Goal: Check status: Check status

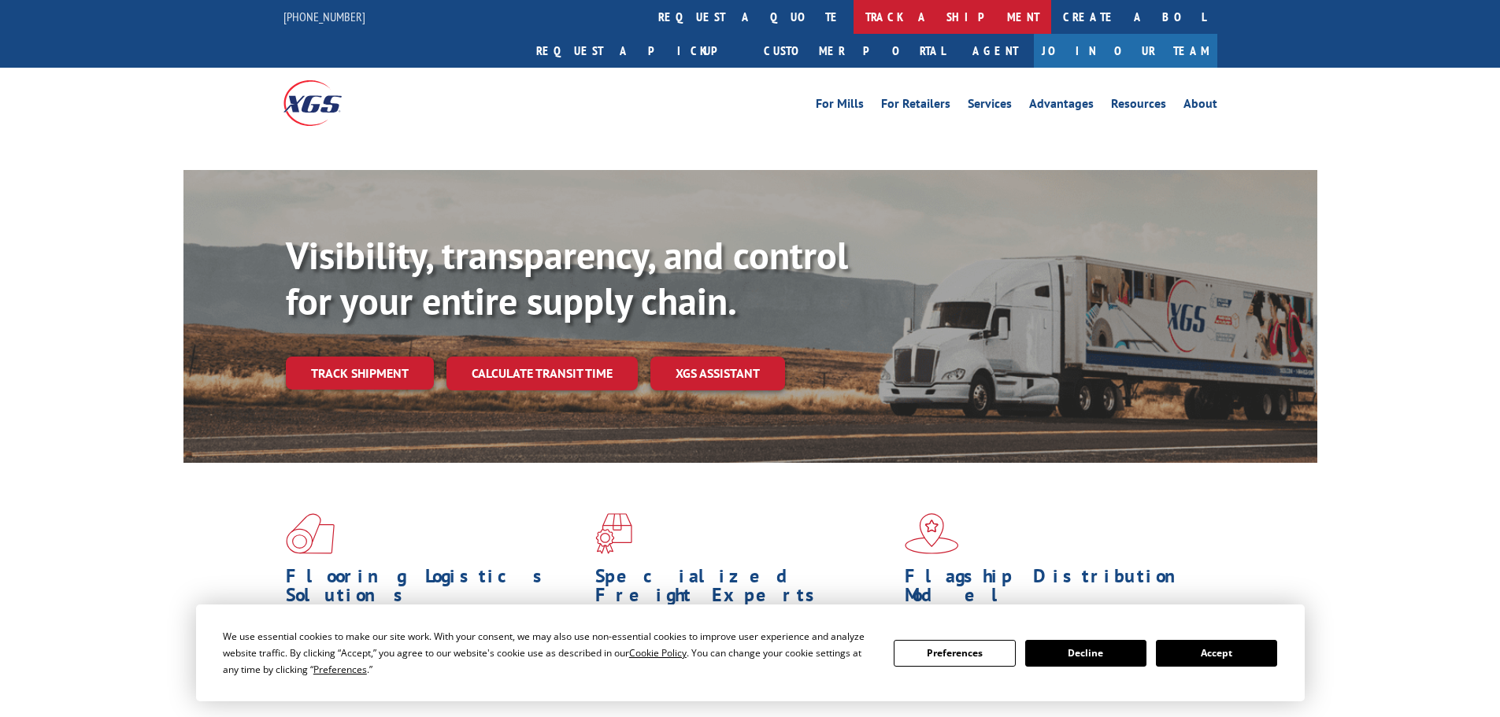
drag, startPoint x: 0, startPoint y: 0, endPoint x: 710, endPoint y: 21, distance: 710.7
click at [854, 21] on link "track a shipment" at bounding box center [953, 17] width 198 height 34
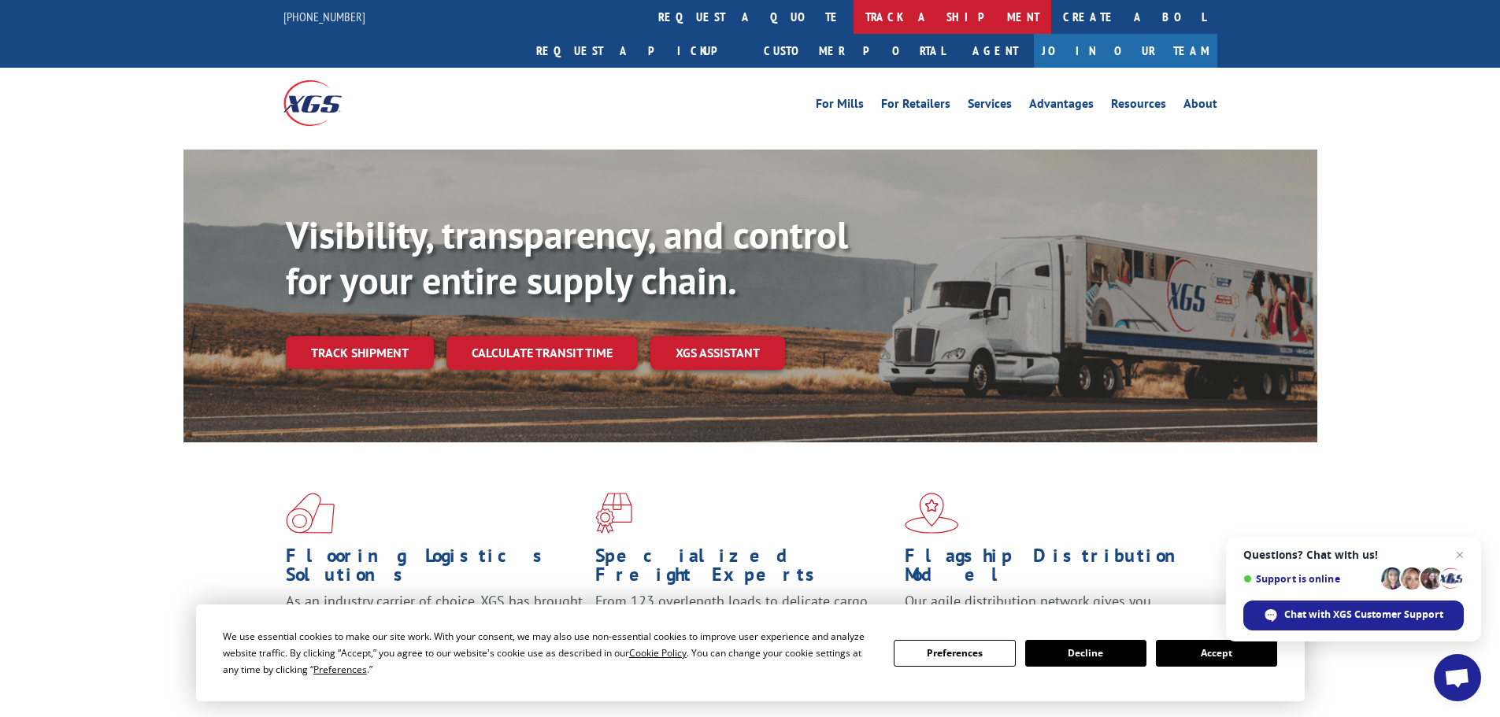
click at [854, 17] on link "track a shipment" at bounding box center [953, 17] width 198 height 34
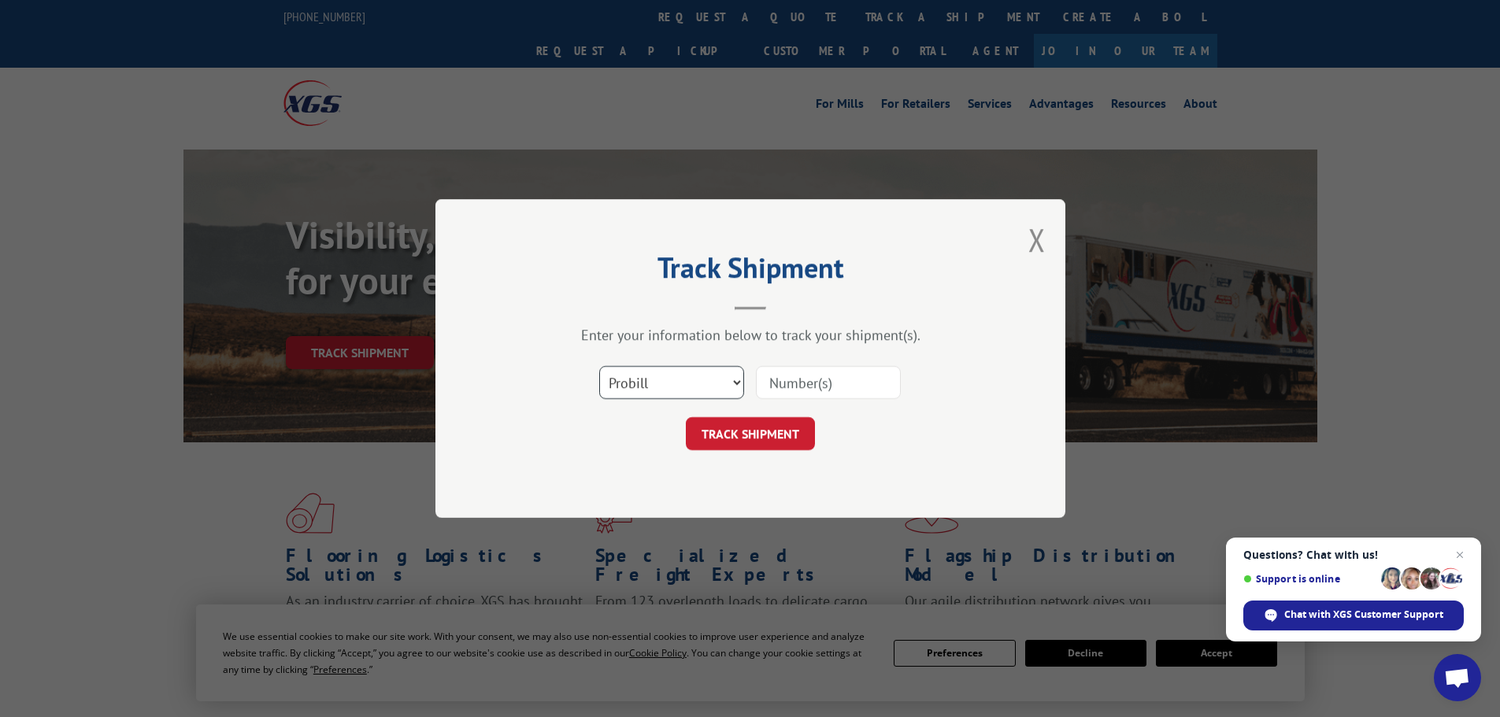
click at [655, 399] on select "Select category... Probill BOL PO" at bounding box center [671, 382] width 145 height 33
select select "bol"
click at [599, 366] on select "Select category... Probill BOL PO" at bounding box center [671, 382] width 145 height 33
click at [783, 387] on input at bounding box center [828, 382] width 145 height 33
paste input "5389550"
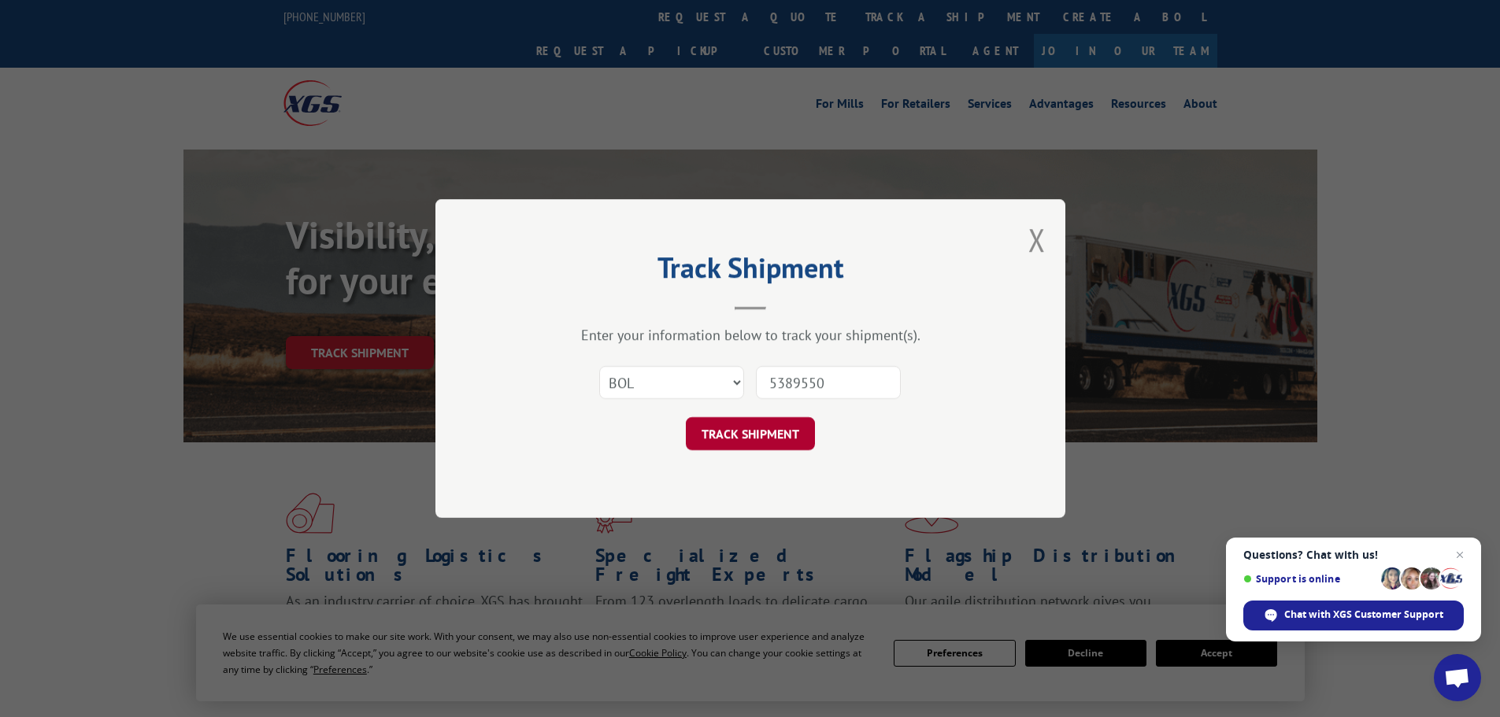
type input "5389550"
click at [769, 435] on button "TRACK SHIPMENT" at bounding box center [750, 433] width 129 height 33
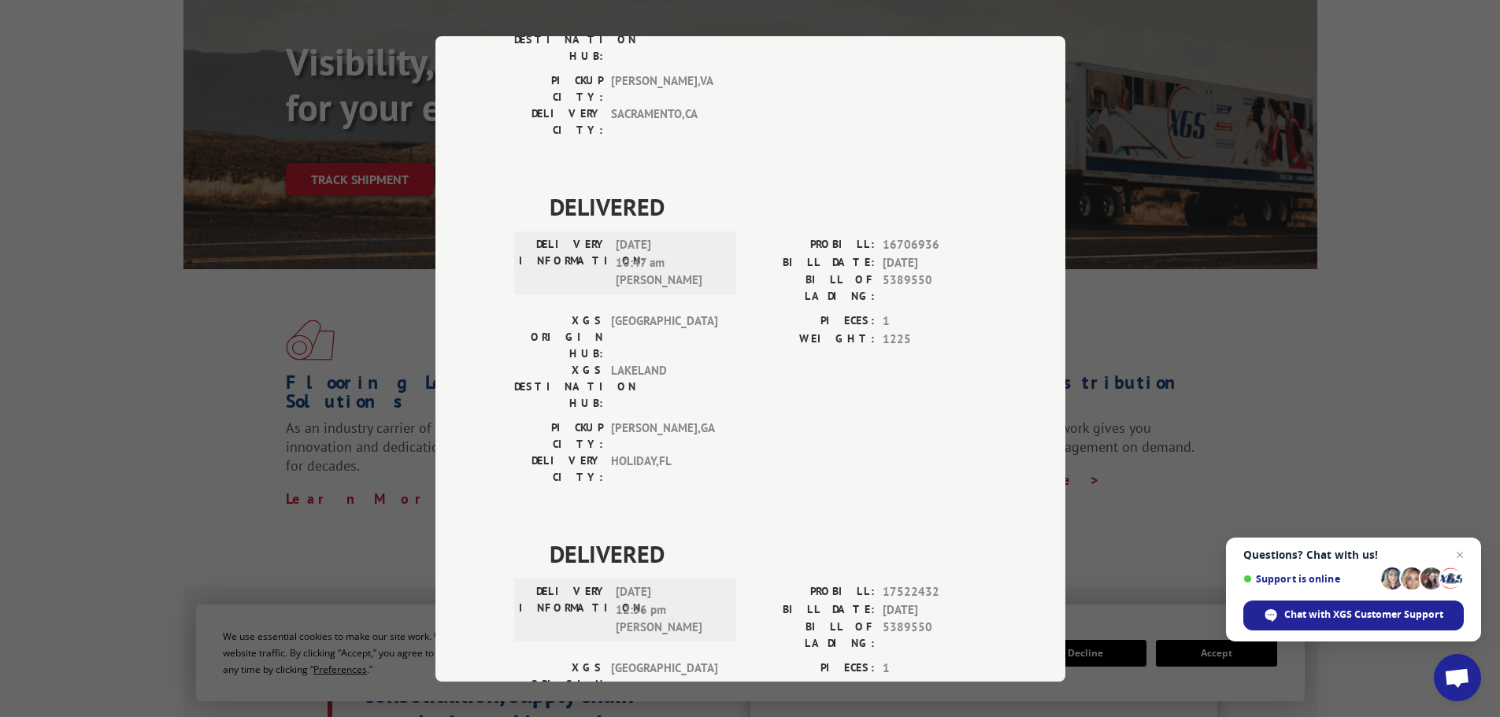
scroll to position [236, 0]
